Goal: Task Accomplishment & Management: Use online tool/utility

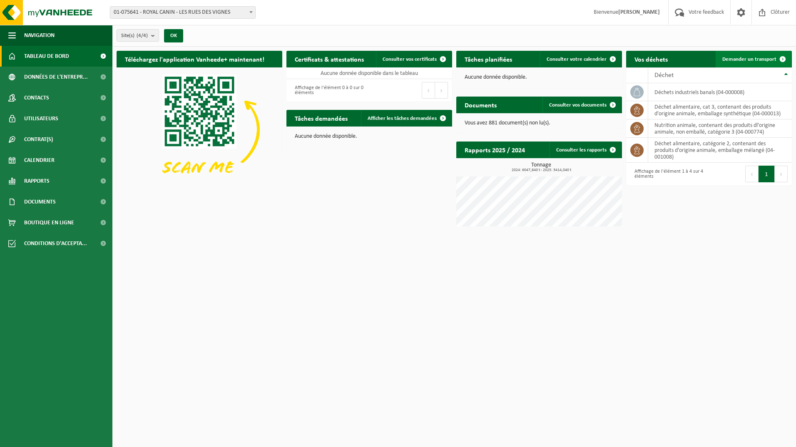
click at [496, 57] on span "Demander un transport" at bounding box center [749, 59] width 54 height 5
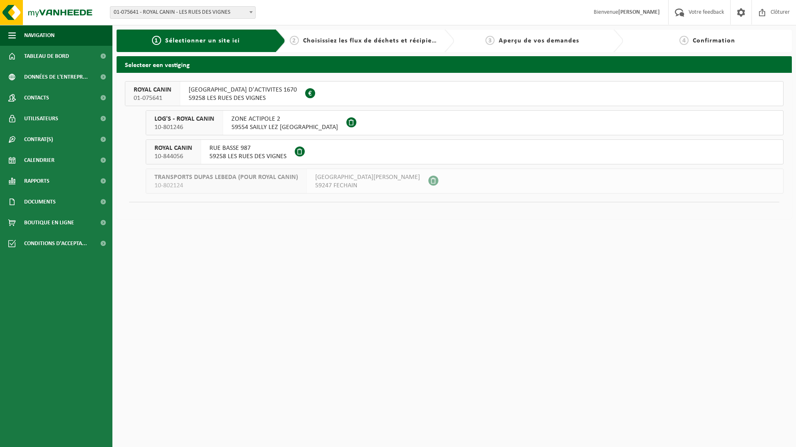
click at [228, 94] on span "59258 LES RUES DES VIGNES" at bounding box center [243, 98] width 108 height 8
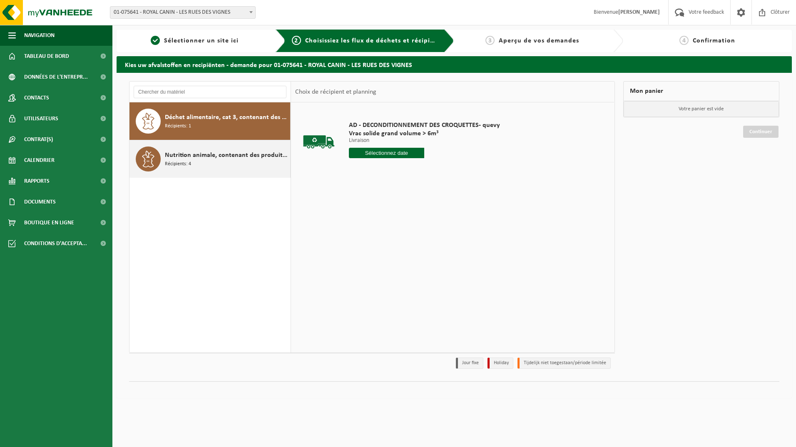
click at [219, 155] on span "Nutrition animale, contenant des produits dl'origine animale, non emballé, caté…" at bounding box center [226, 155] width 123 height 10
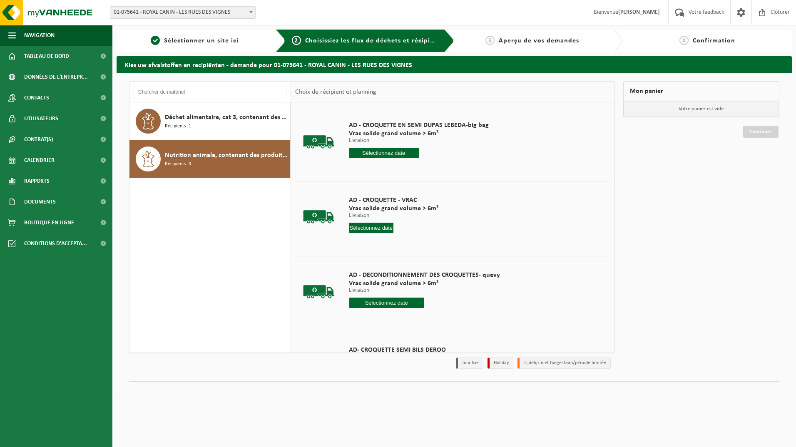
click at [362, 226] on input "text" at bounding box center [371, 228] width 45 height 10
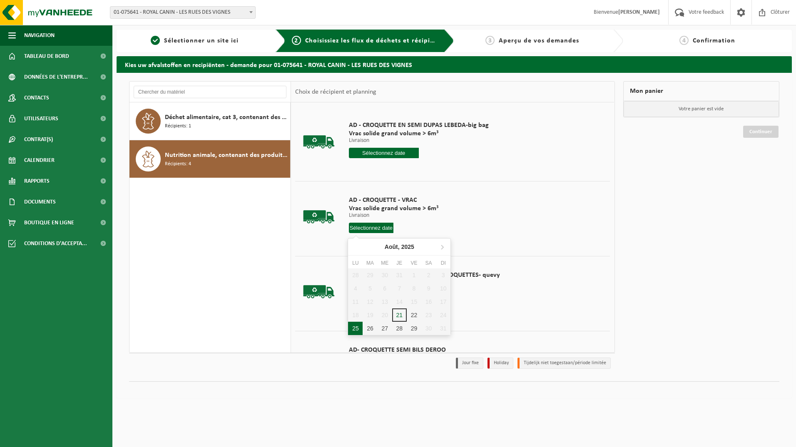
click at [358, 327] on div "25" at bounding box center [355, 328] width 15 height 13
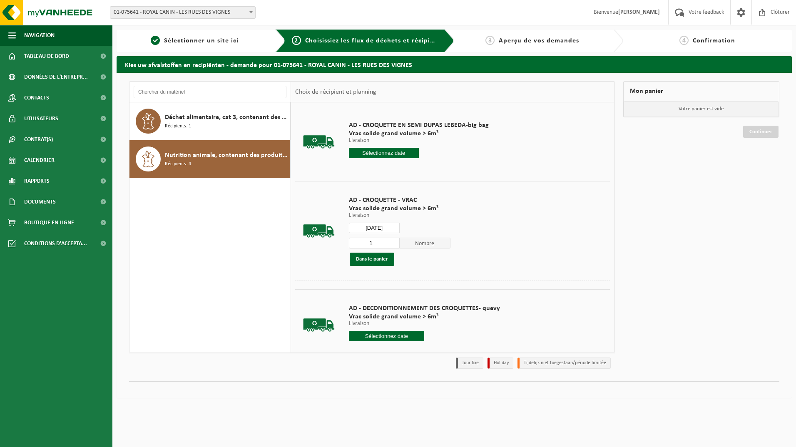
type input "à partir de 2025-08-25"
type input "2025-08-25"
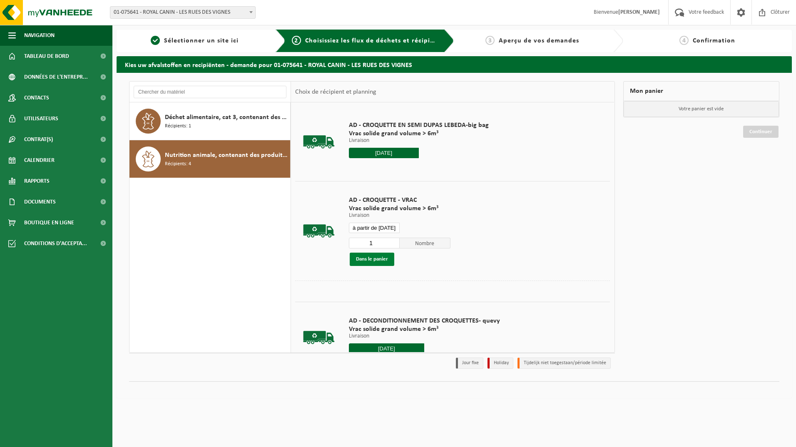
click at [378, 256] on button "Dans le panier" at bounding box center [372, 259] width 45 height 13
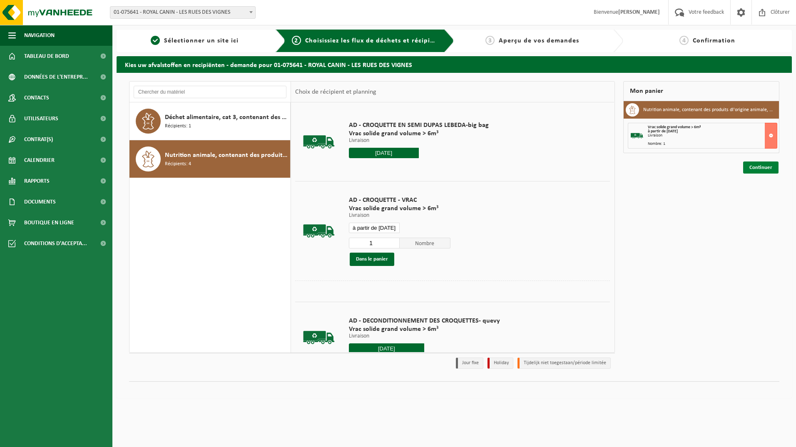
click at [752, 164] on link "Continuer" at bounding box center [760, 167] width 35 height 12
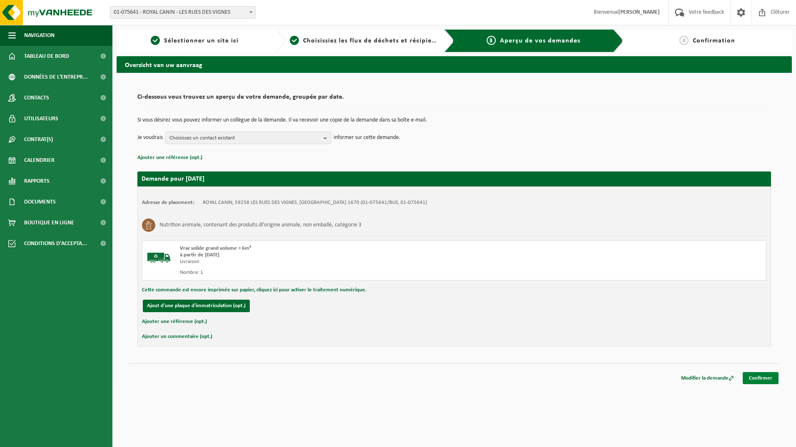
click at [752, 374] on link "Confirmer" at bounding box center [760, 378] width 36 height 12
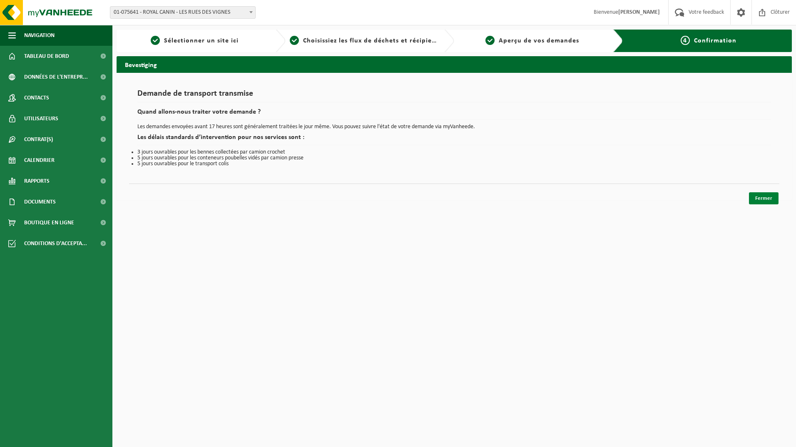
click at [760, 199] on link "Fermer" at bounding box center [764, 198] width 30 height 12
